Goal: Task Accomplishment & Management: Manage account settings

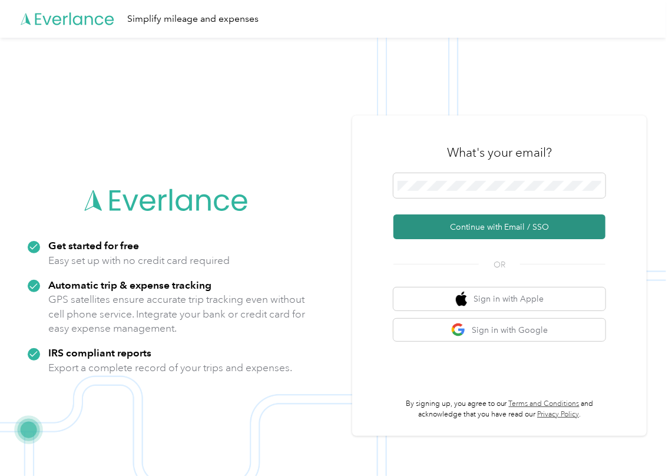
click at [427, 220] on button "Continue with Email / SSO" at bounding box center [499, 226] width 212 height 25
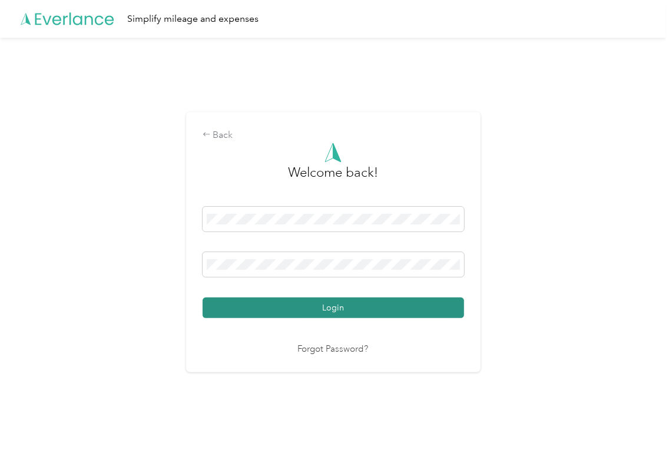
click at [260, 308] on button "Login" at bounding box center [333, 307] width 261 height 21
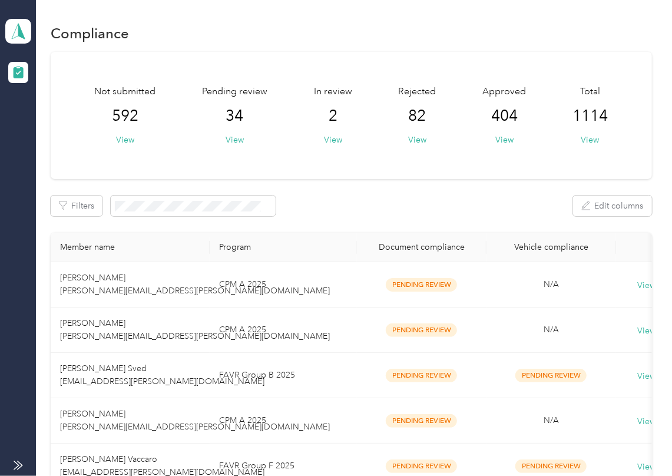
click at [260, 158] on div "Not submitted 592 View Pending review 34 View In review 2 View Rejected 82 View…" at bounding box center [351, 115] width 601 height 127
click at [231, 135] on button "View" at bounding box center [234, 140] width 18 height 12
click at [334, 138] on button "View" at bounding box center [333, 140] width 18 height 12
